Goal: Task Accomplishment & Management: Use online tool/utility

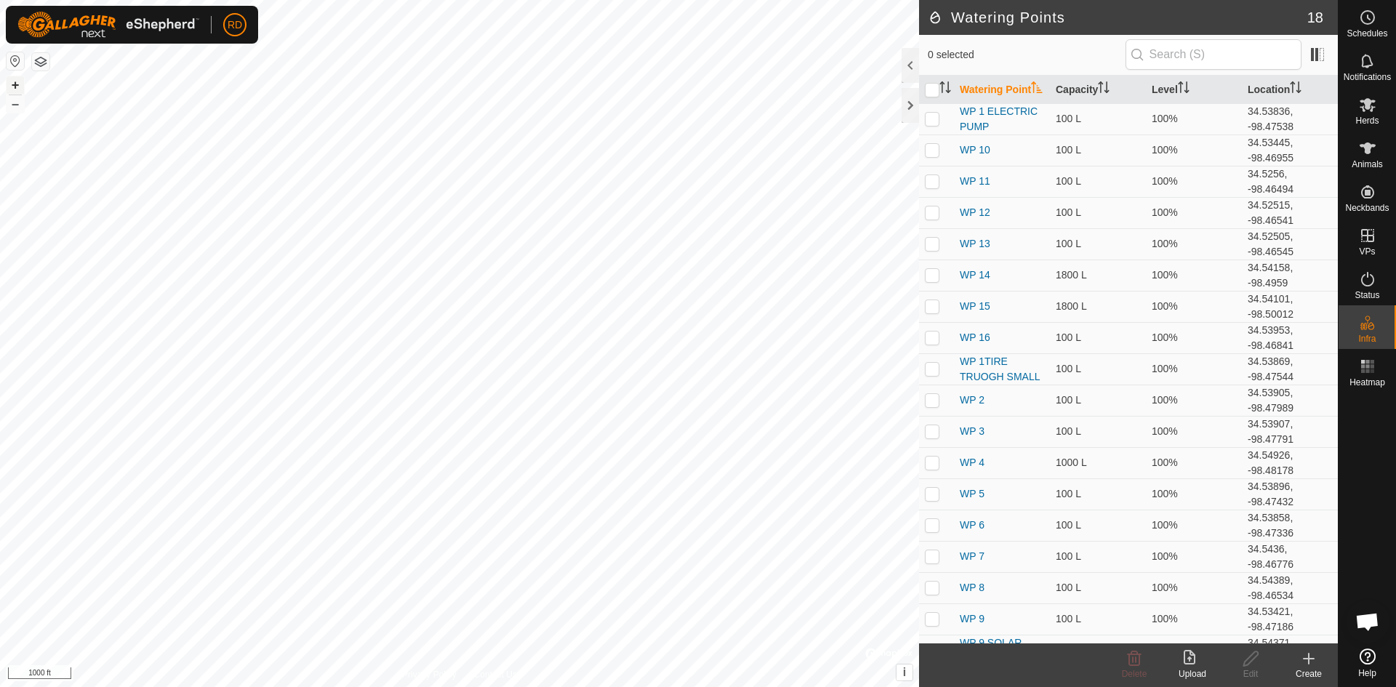
click at [12, 82] on button "+" at bounding box center [15, 84] width 17 height 17
click at [15, 83] on button "+" at bounding box center [15, 84] width 17 height 17
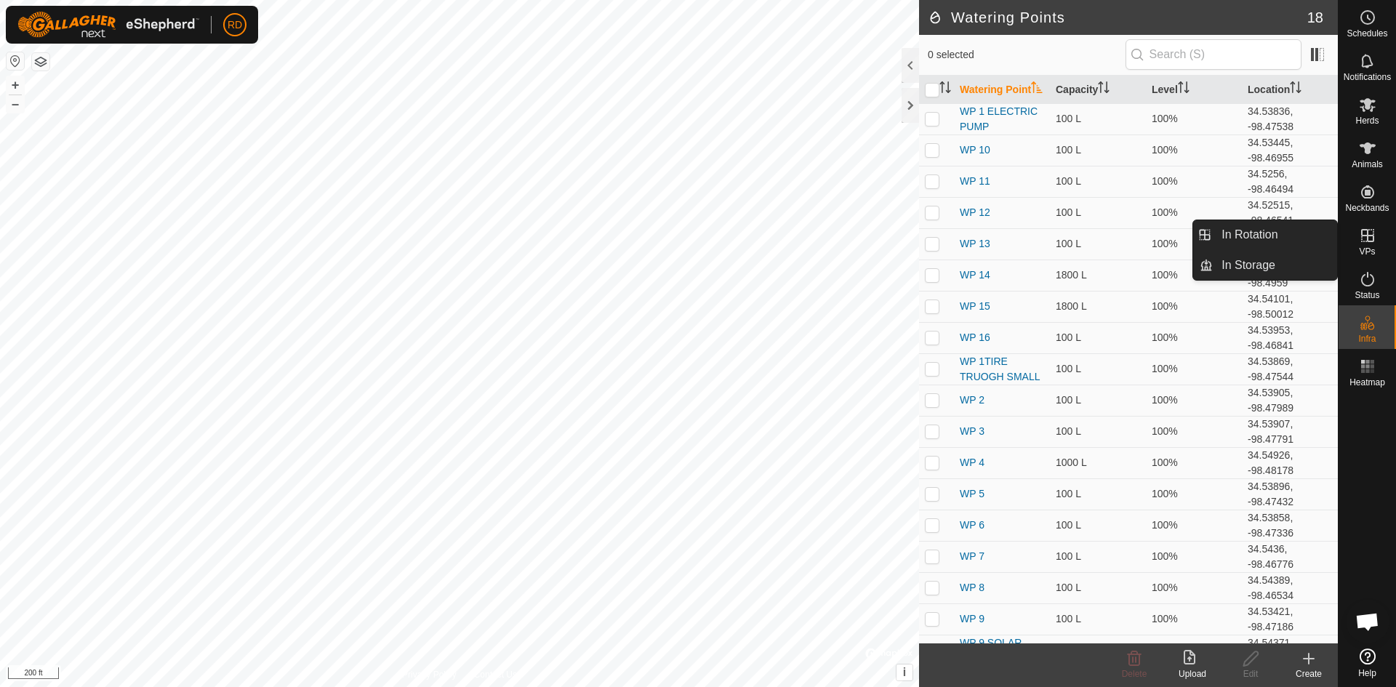
click at [1371, 244] on icon at bounding box center [1367, 235] width 17 height 17
click at [1241, 232] on link "In Rotation" at bounding box center [1275, 234] width 124 height 29
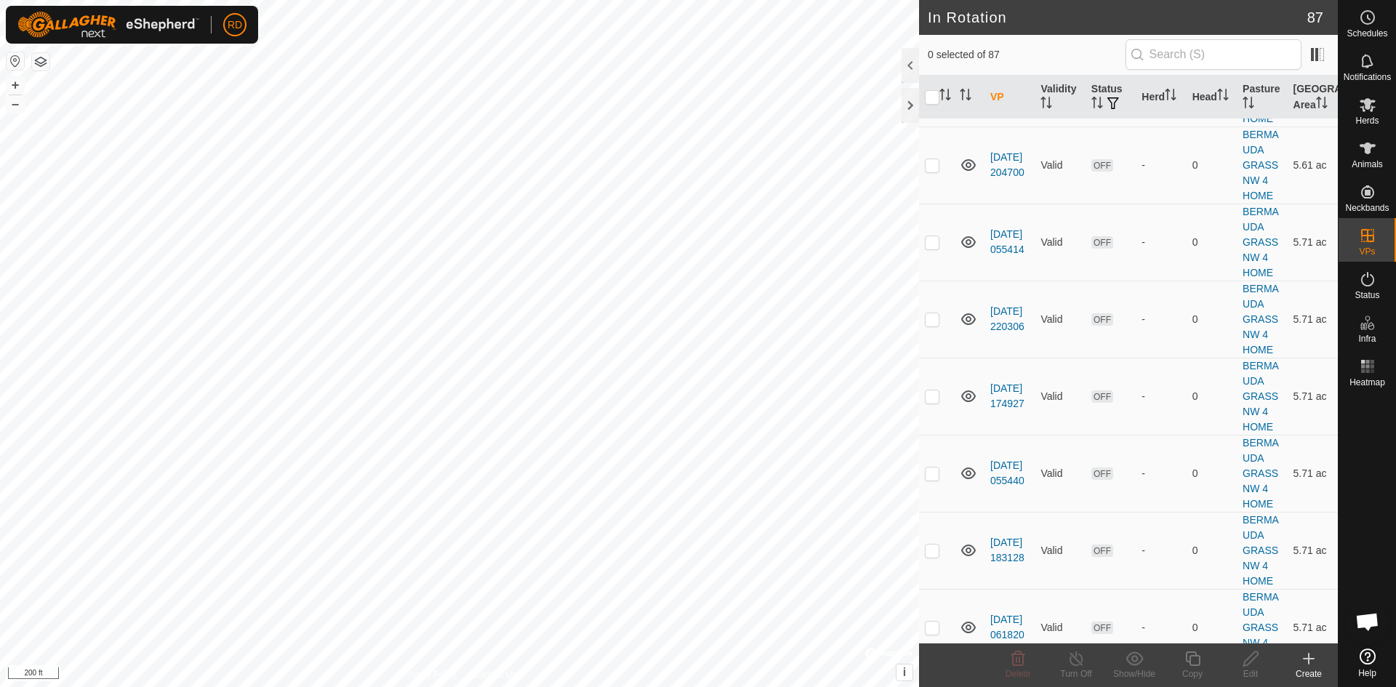
scroll to position [2577, 0]
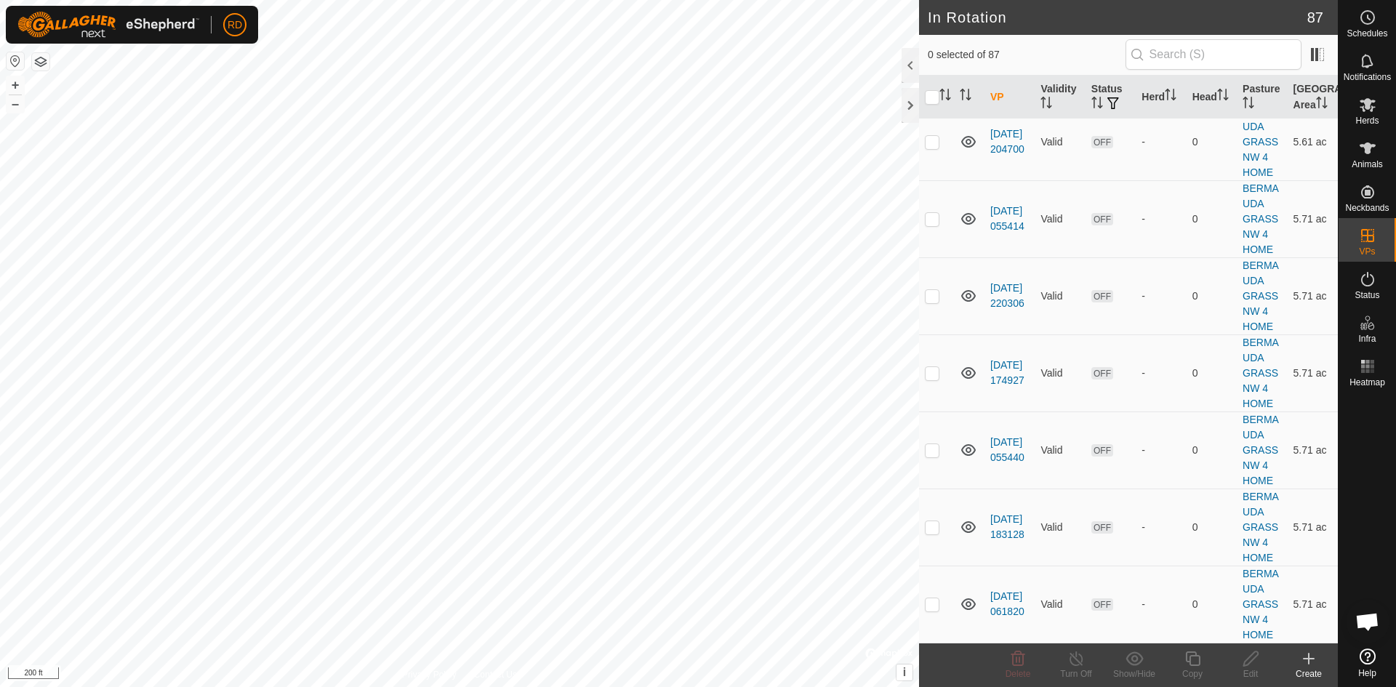
checkbox input "false"
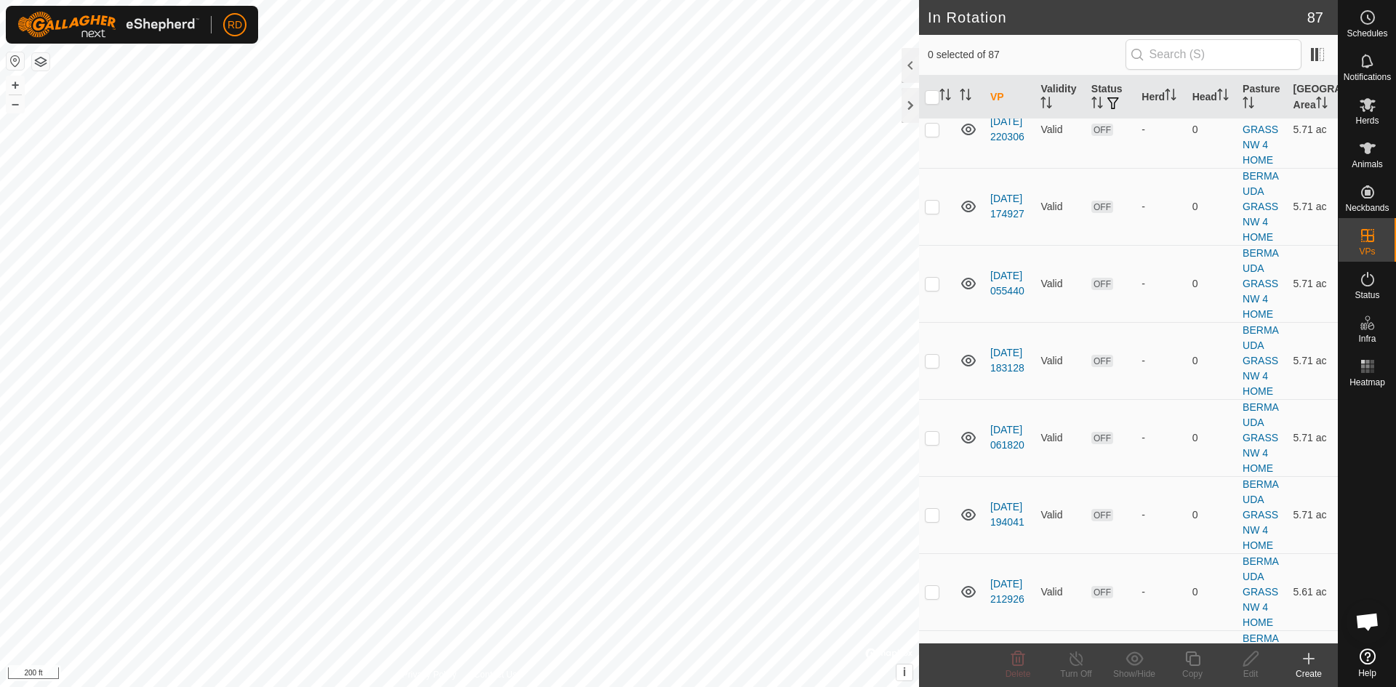
checkbox input "false"
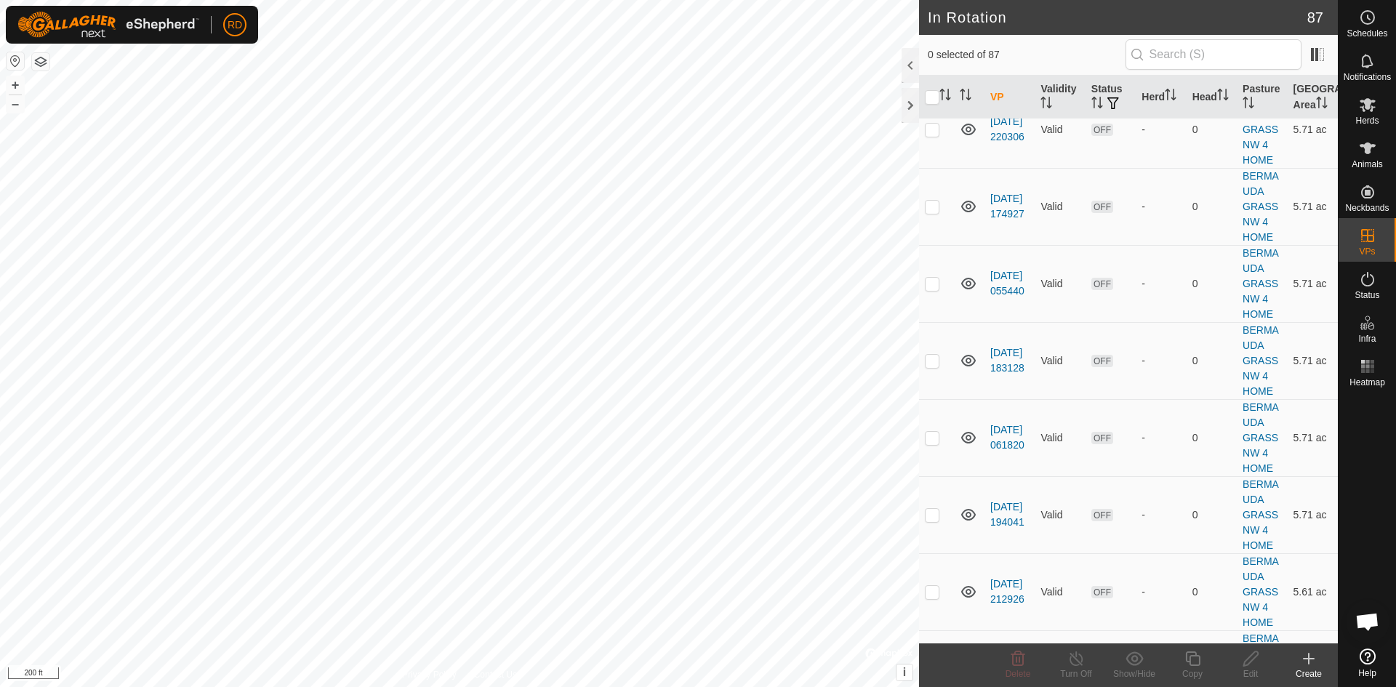
click at [947, 342] on div "In Rotation 87 0 selected of 87 VP Validity Status Herd Head Pasture Grazing Ar…" at bounding box center [669, 343] width 1338 height 687
click at [12, 103] on button "–" at bounding box center [15, 103] width 17 height 17
click at [13, 86] on button "+" at bounding box center [15, 84] width 17 height 17
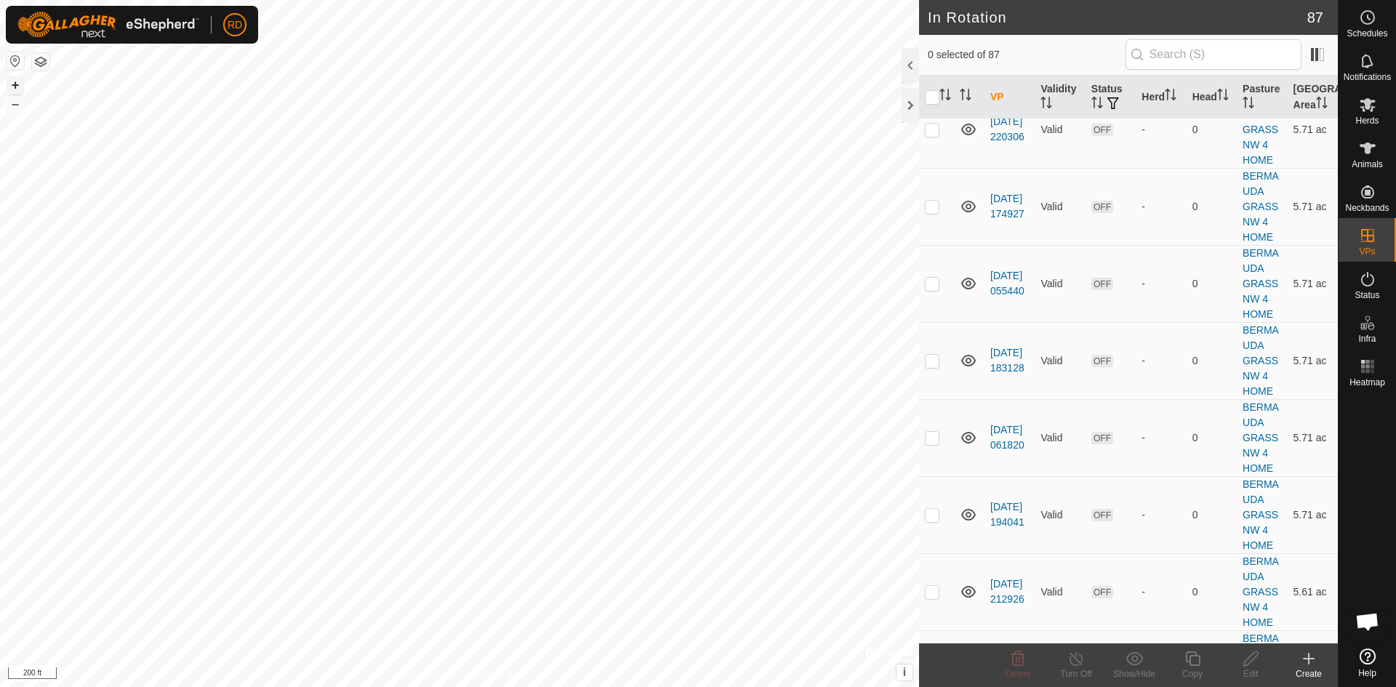
click at [13, 86] on button "+" at bounding box center [15, 84] width 17 height 17
click at [721, 0] on html "RD Schedules Notifications Herds Animals Neckbands VPs Status Infra Heatmap Hel…" at bounding box center [698, 343] width 1396 height 687
click at [14, 82] on button "+" at bounding box center [15, 84] width 17 height 17
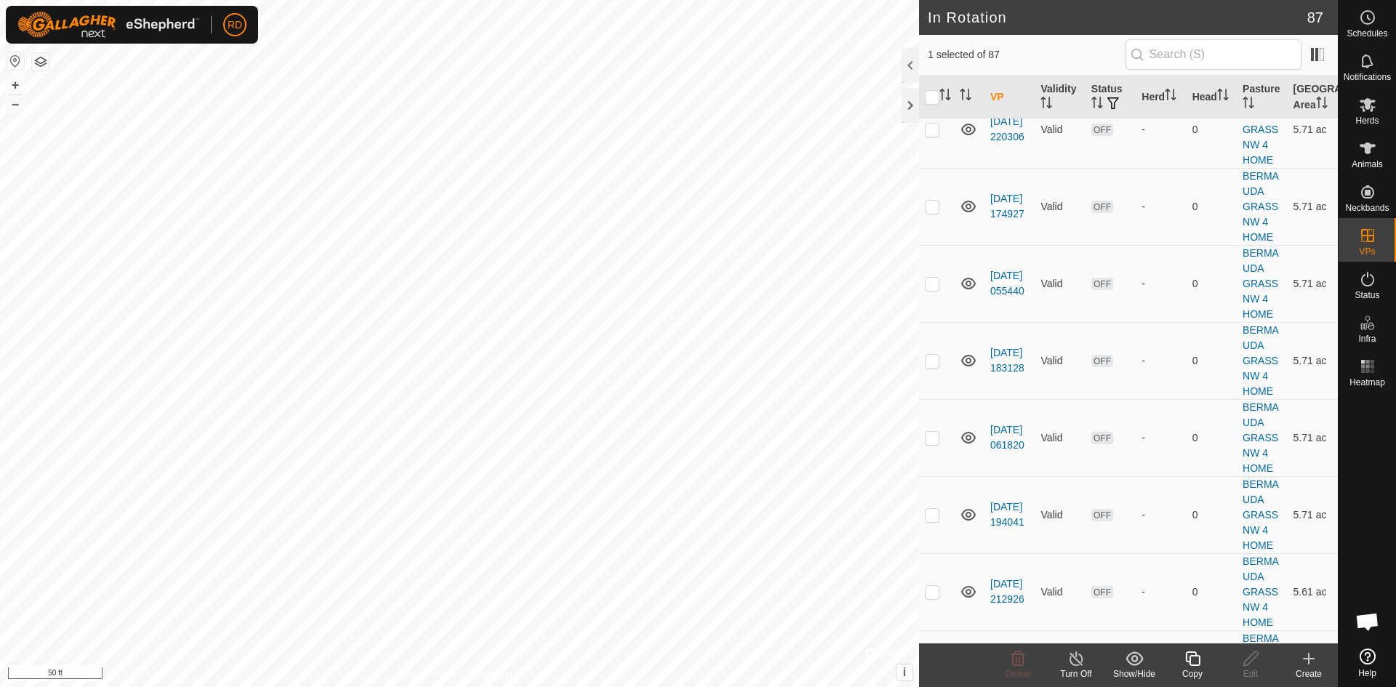
checkbox input "true"
click at [1193, 660] on icon at bounding box center [1193, 658] width 18 height 17
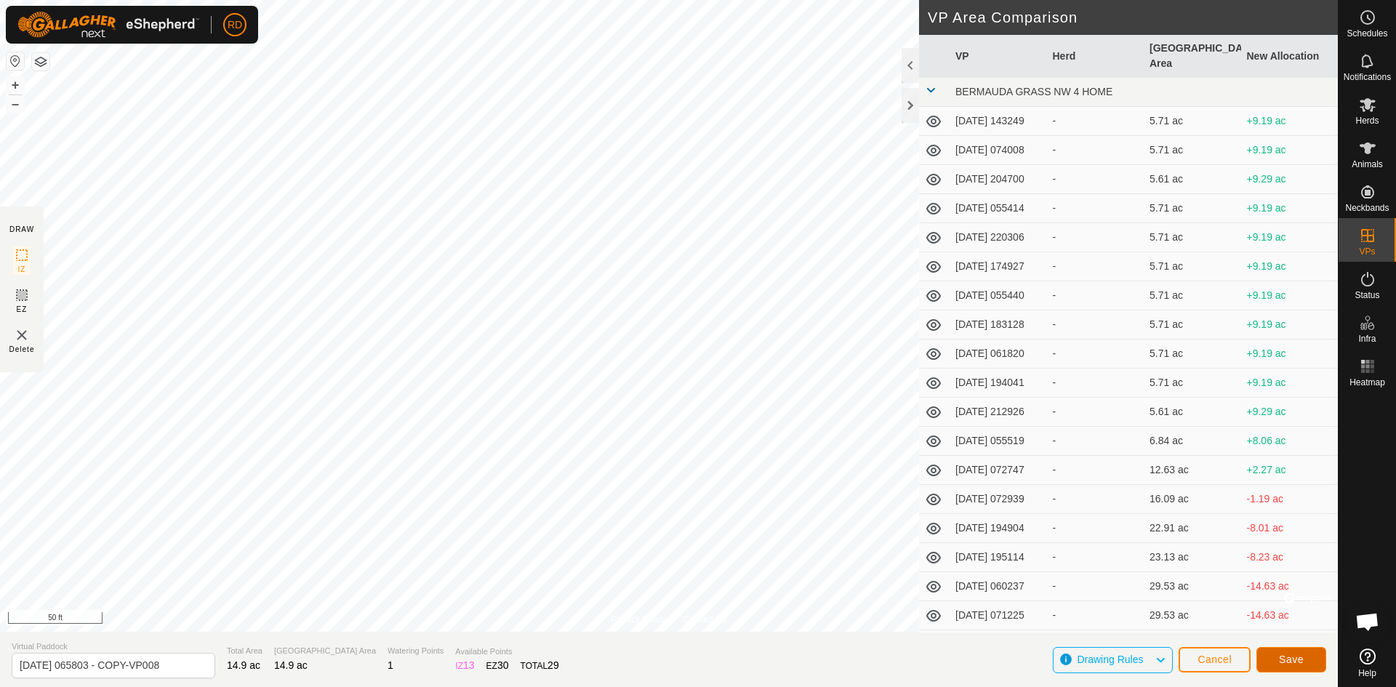
click at [1294, 658] on span "Save" at bounding box center [1291, 660] width 25 height 12
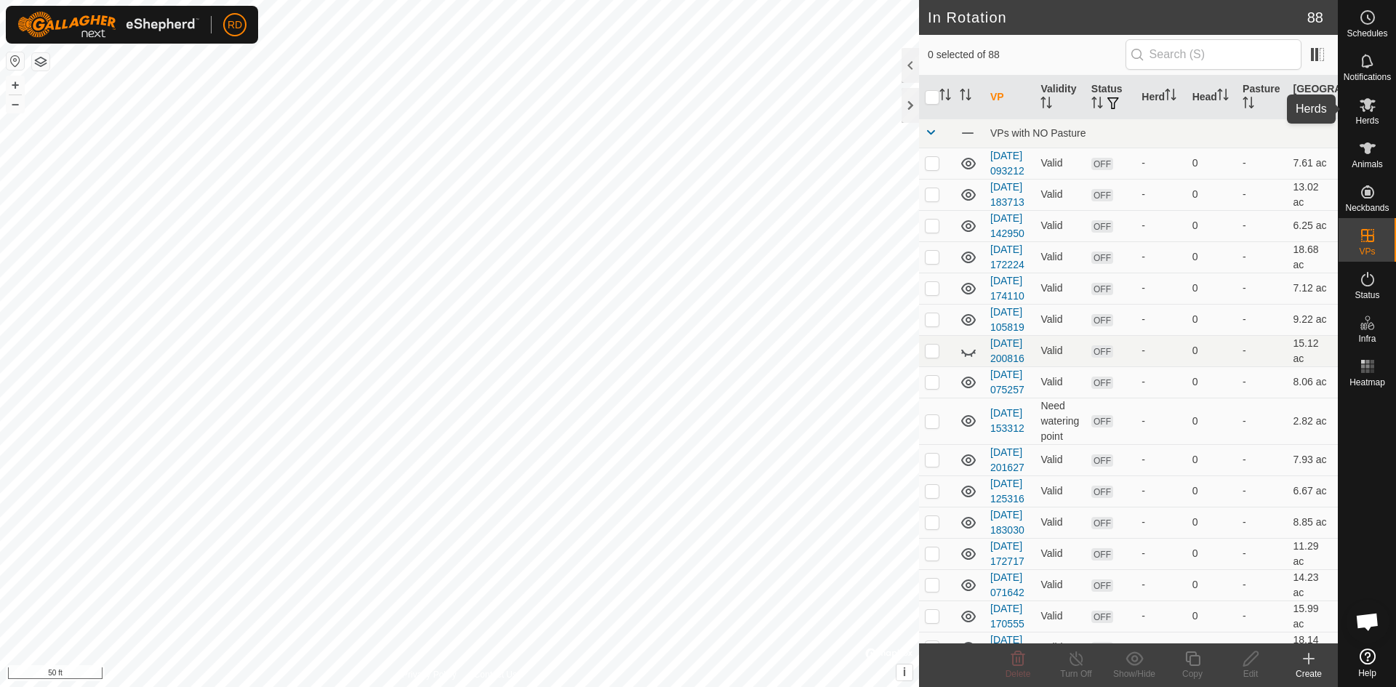
click at [1368, 111] on icon at bounding box center [1367, 104] width 17 height 17
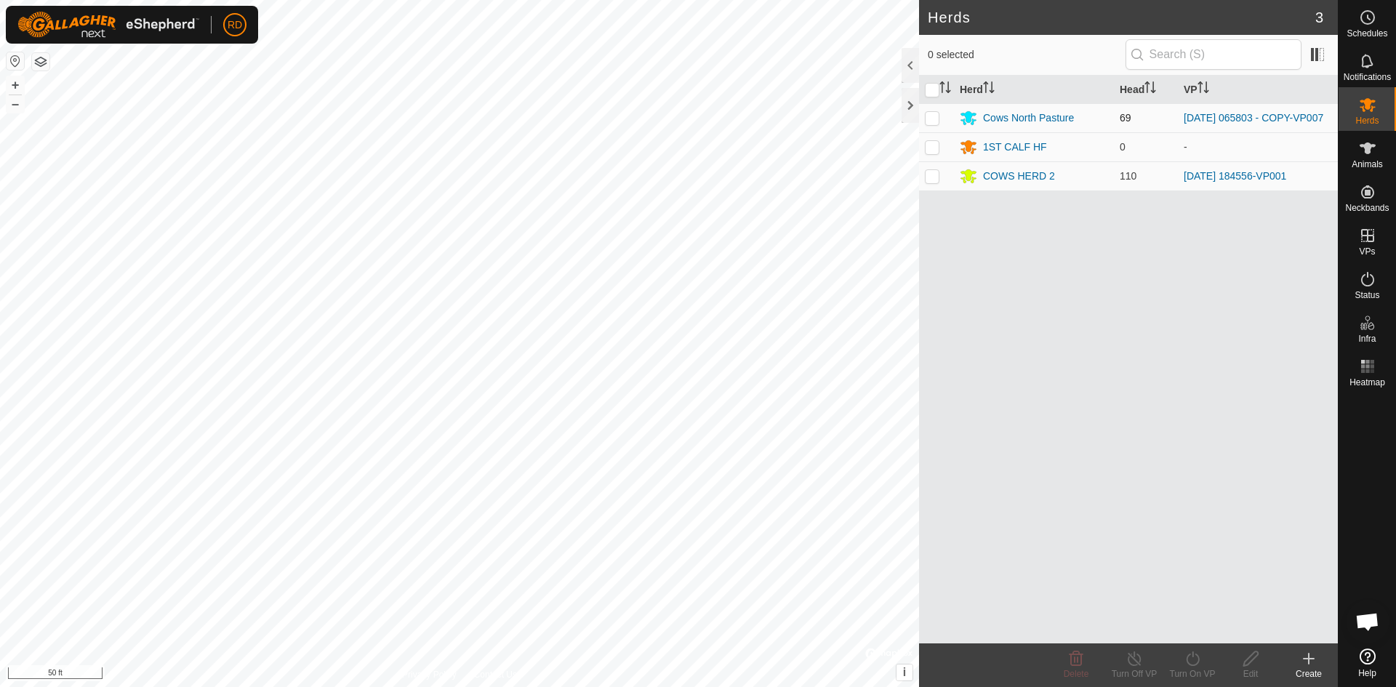
click at [933, 118] on p-checkbox at bounding box center [932, 118] width 15 height 12
checkbox input "true"
click at [1193, 665] on icon at bounding box center [1193, 658] width 18 height 17
click at [1191, 625] on link "Now" at bounding box center [1236, 626] width 144 height 29
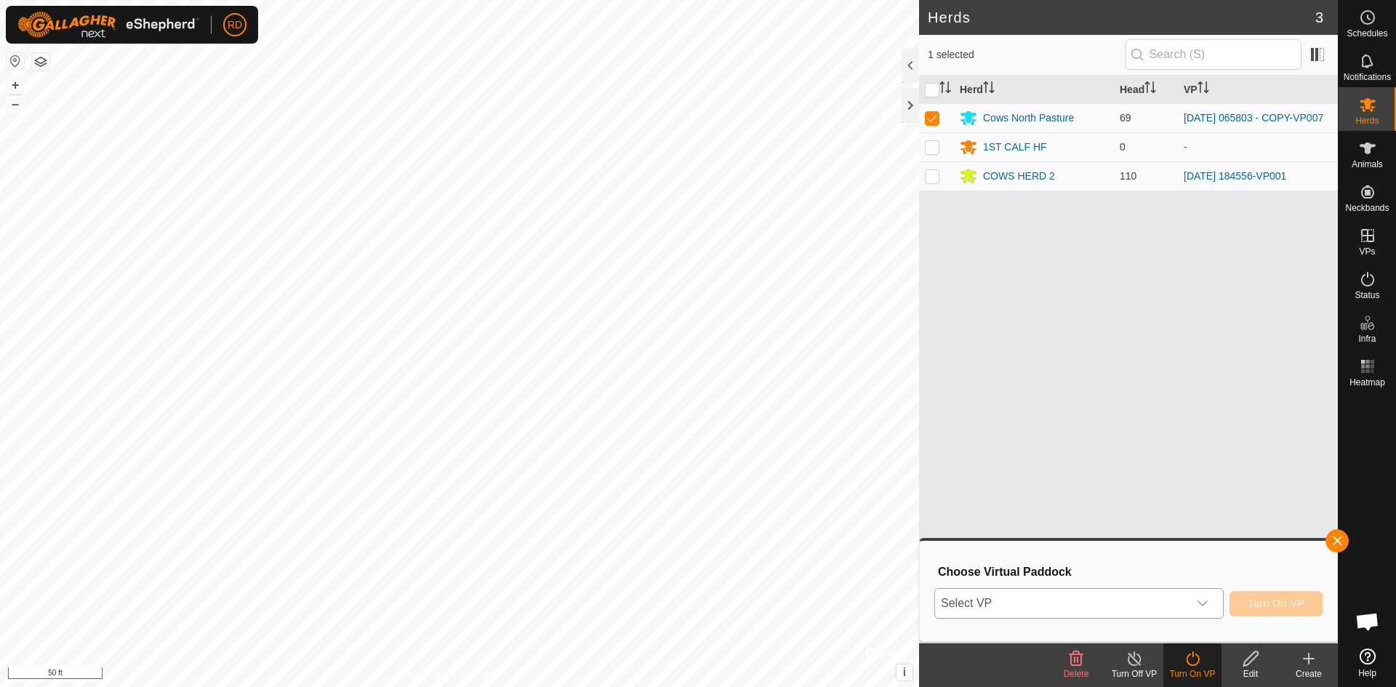
click at [1206, 604] on icon "dropdown trigger" at bounding box center [1203, 604] width 12 height 12
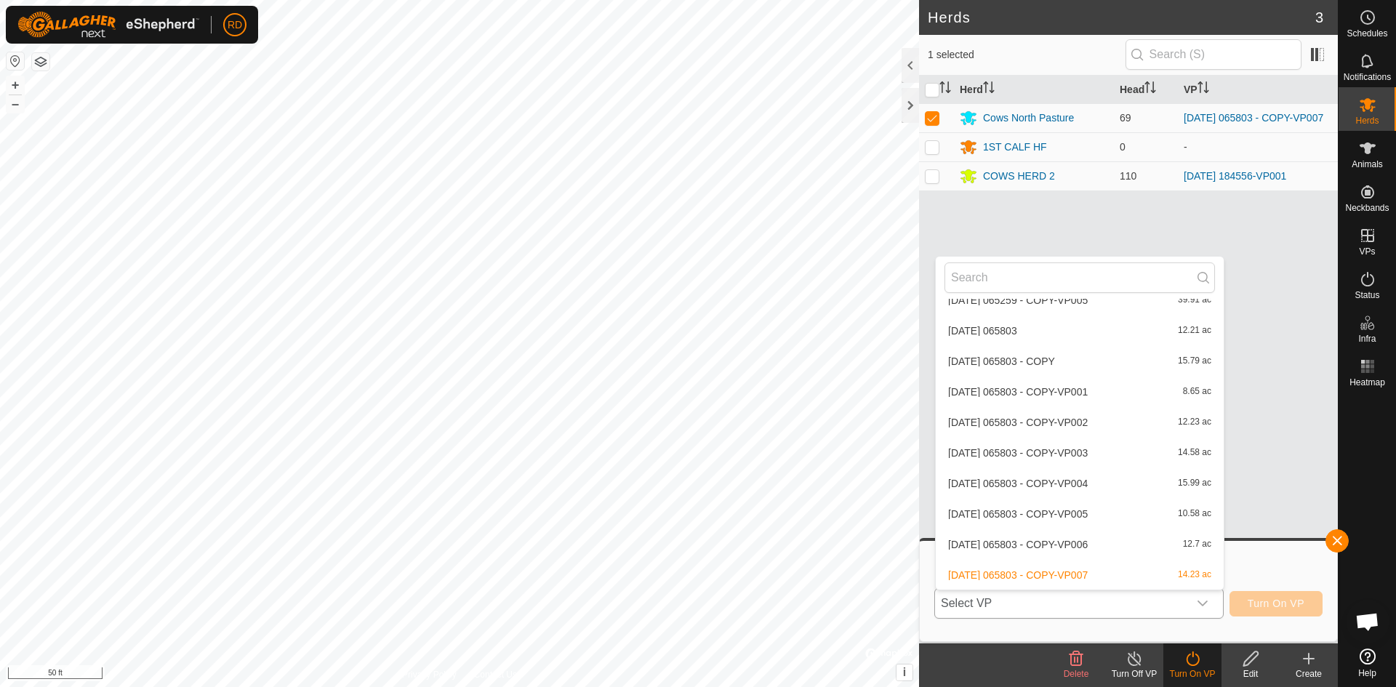
scroll to position [1360, 0]
click at [1092, 572] on li "[DATE] 065803 - COPY-VP008 14.9 ac" at bounding box center [1080, 575] width 288 height 29
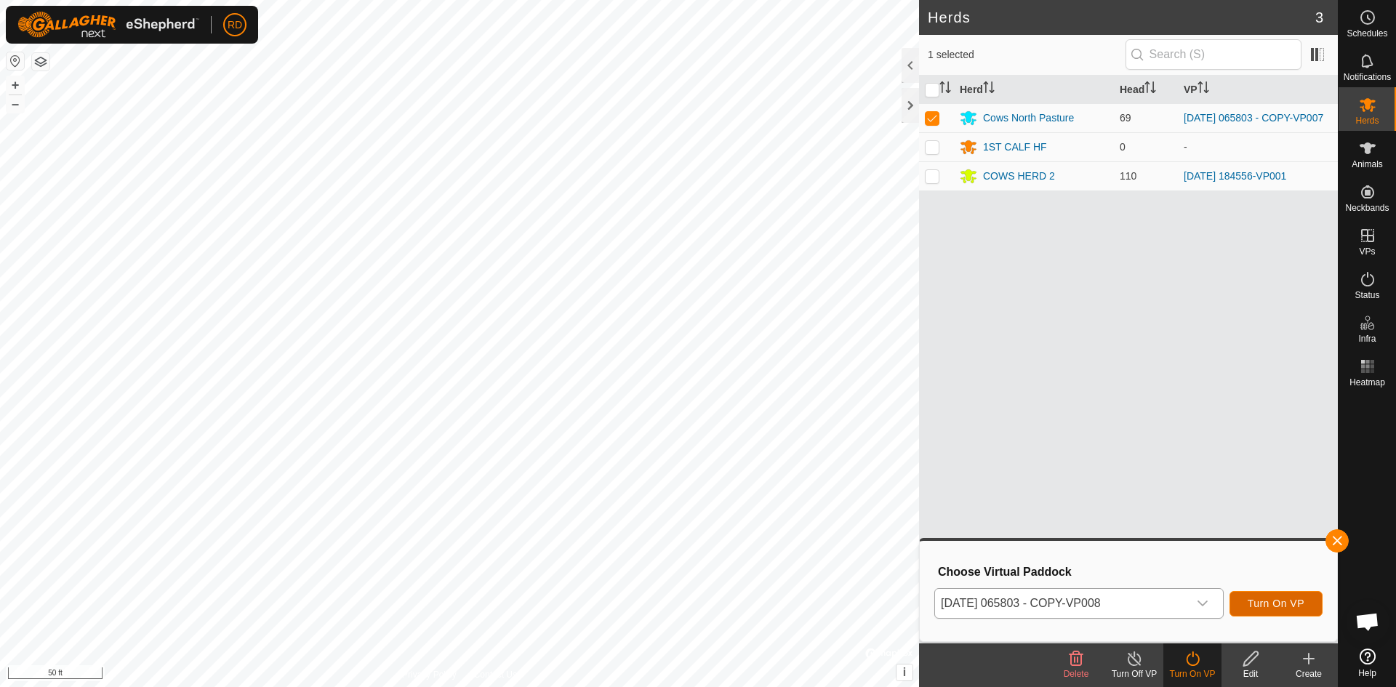
click at [1270, 601] on span "Turn On VP" at bounding box center [1276, 604] width 57 height 12
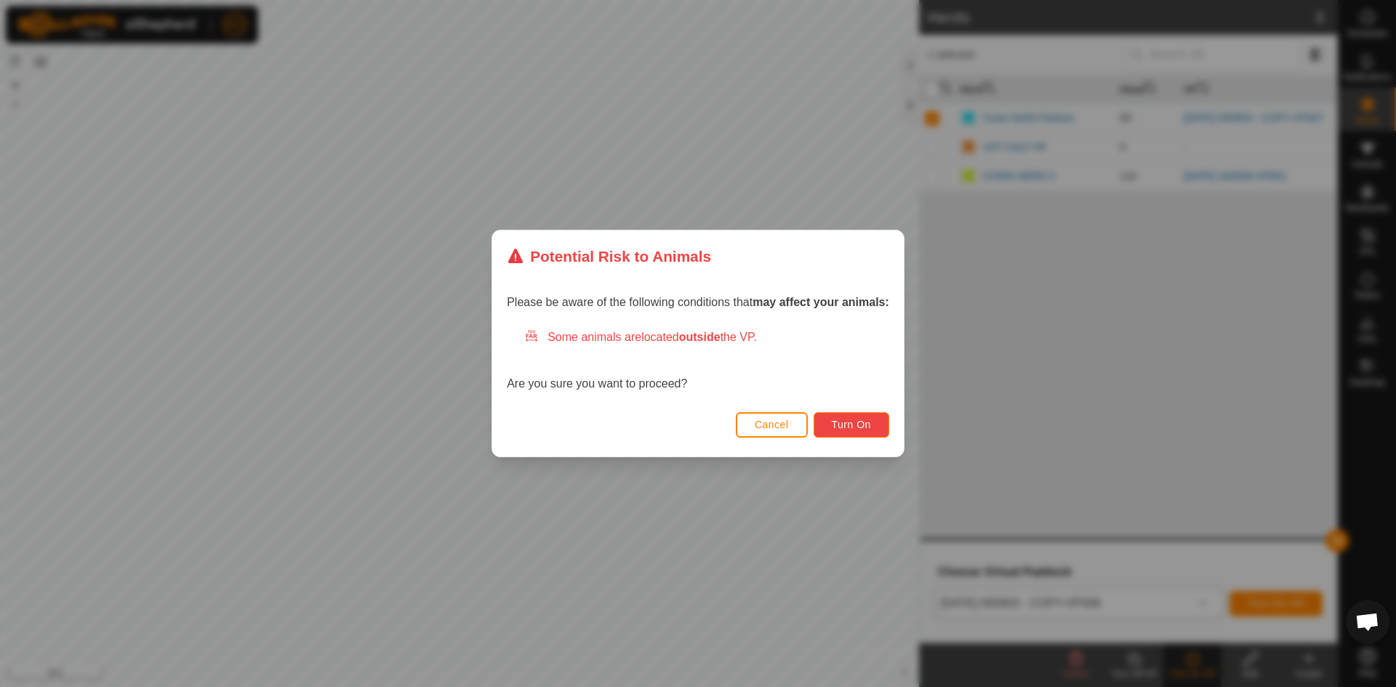
click at [841, 426] on span "Turn On" at bounding box center [851, 425] width 39 height 12
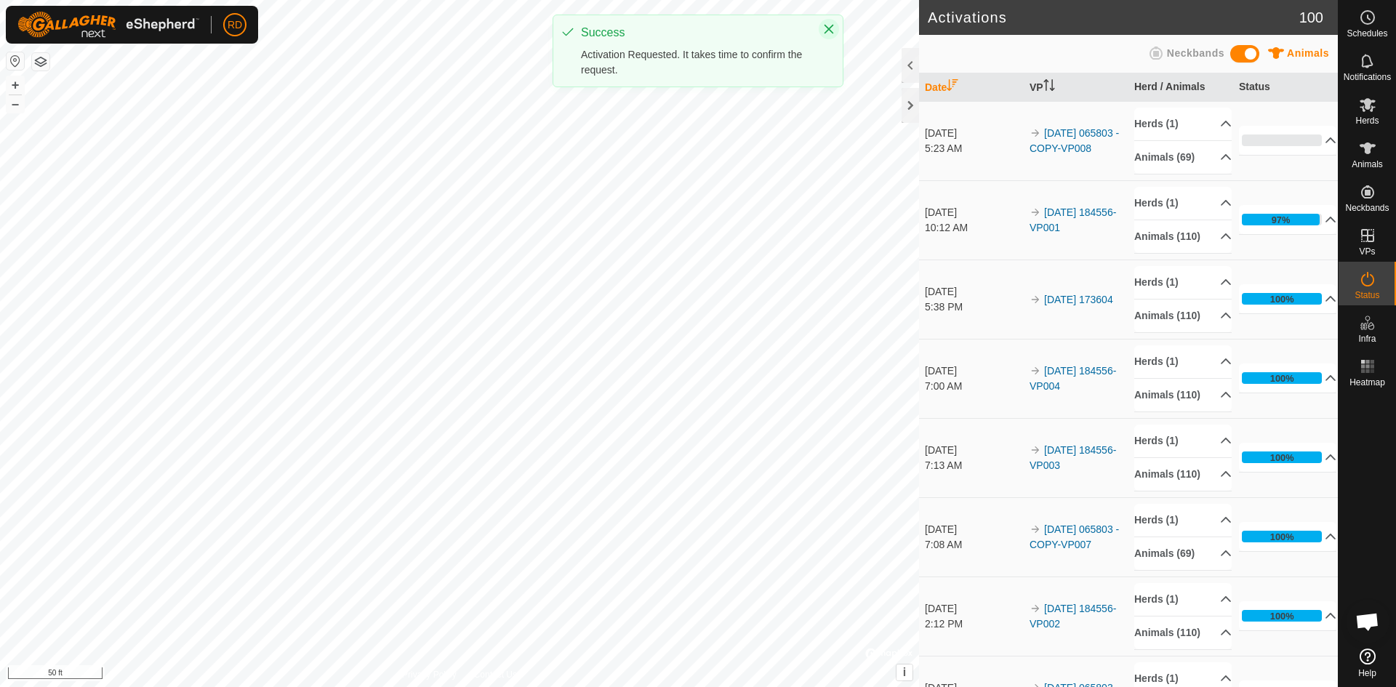
click at [827, 25] on icon "Close" at bounding box center [829, 29] width 12 height 12
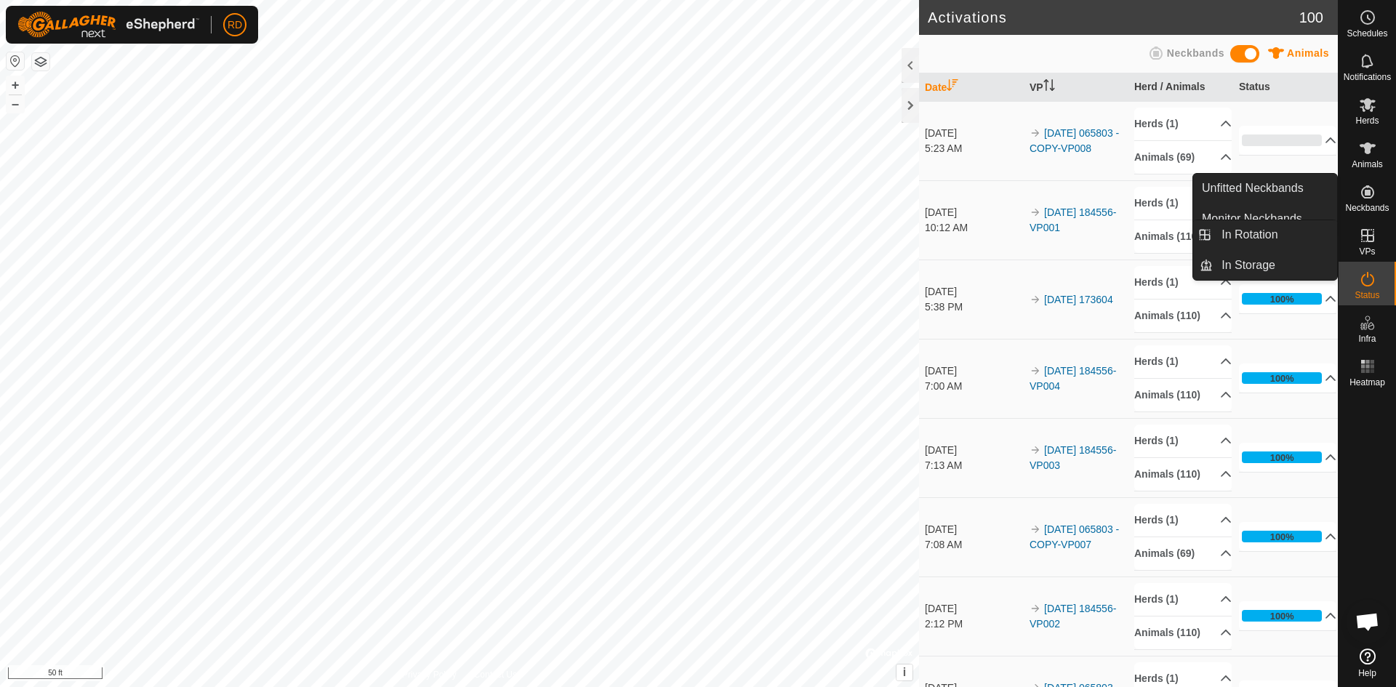
click at [1372, 236] on icon at bounding box center [1367, 235] width 13 height 13
click at [1262, 237] on link "In Rotation" at bounding box center [1275, 234] width 124 height 29
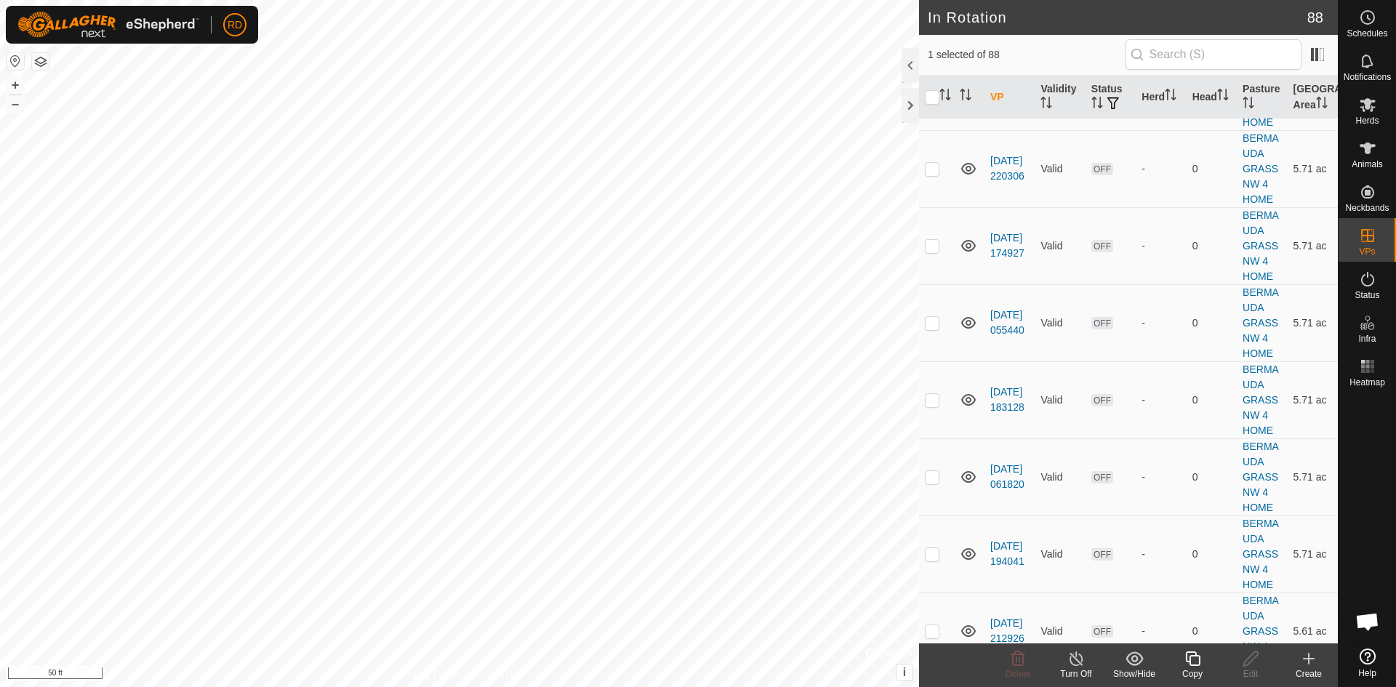
scroll to position [2850, 0]
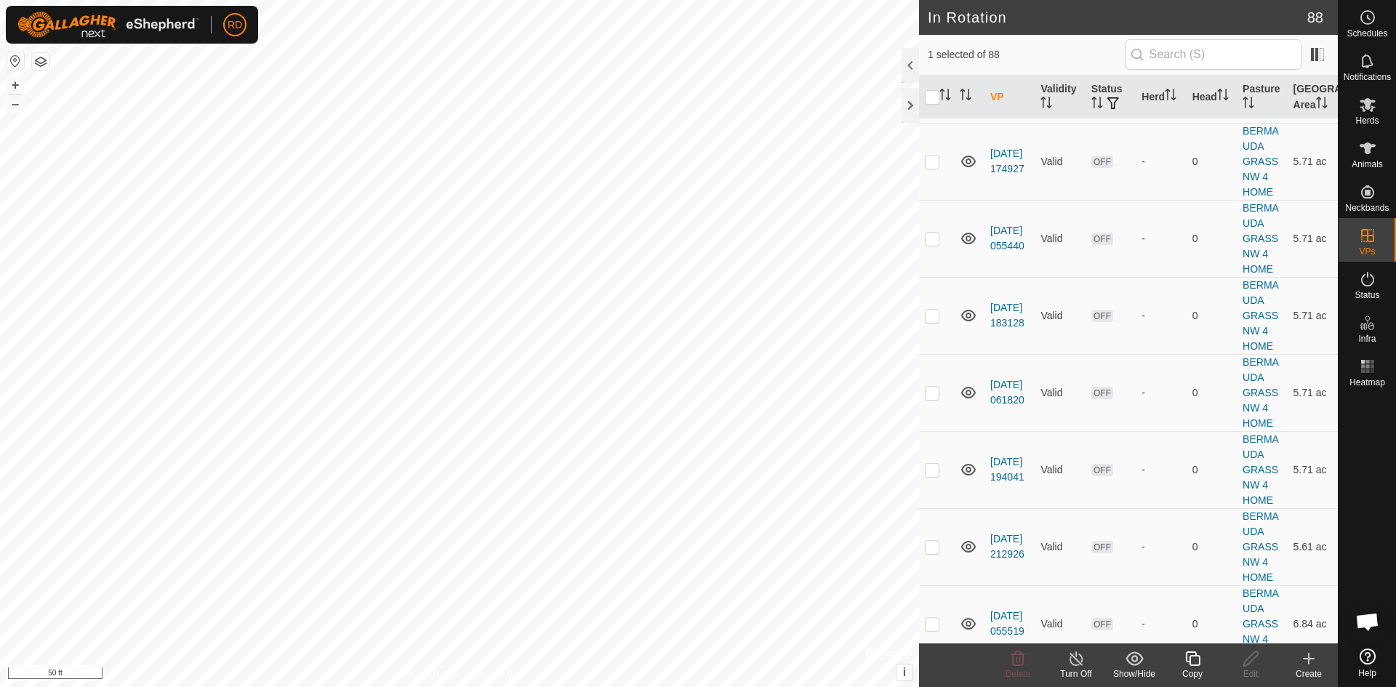
checkbox input "false"
click at [913, 106] on div at bounding box center [910, 105] width 17 height 35
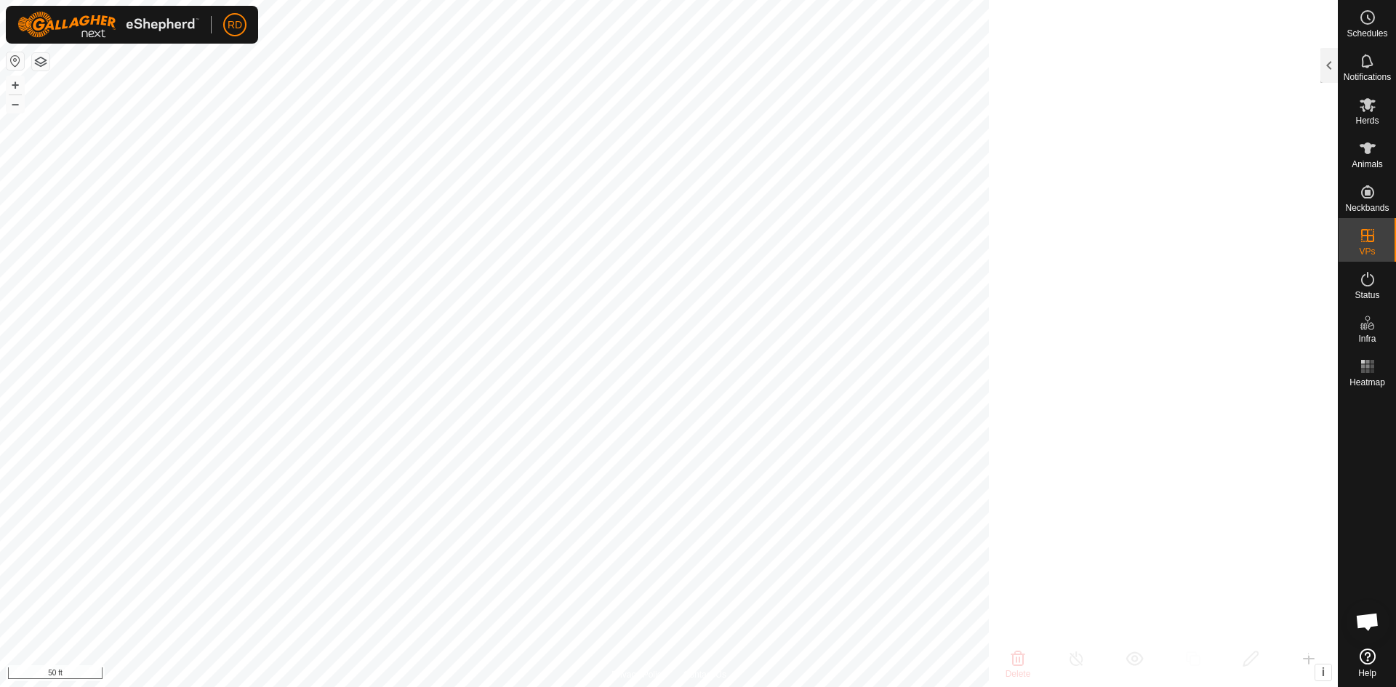
scroll to position [14004, 0]
